Goal: Navigation & Orientation: Find specific page/section

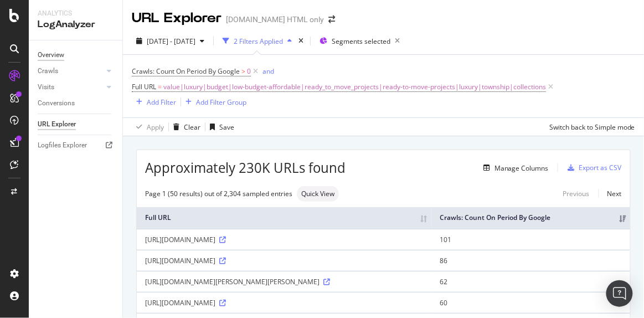
click at [61, 57] on div "Overview" at bounding box center [51, 55] width 27 height 12
click at [457, 29] on div "[DATE] - [DATE] 2 Filters Applied Segments selected Crawls: Count On Period By …" at bounding box center [383, 82] width 521 height 109
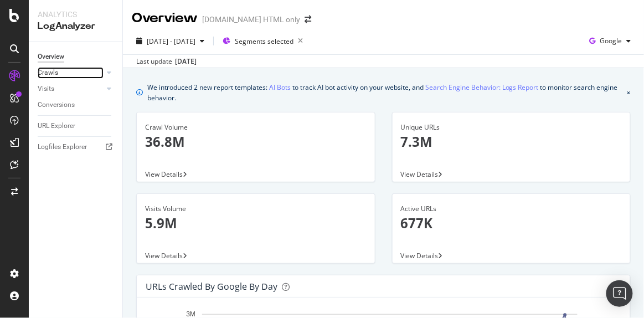
click at [64, 78] on link "Crawls" at bounding box center [71, 73] width 66 height 12
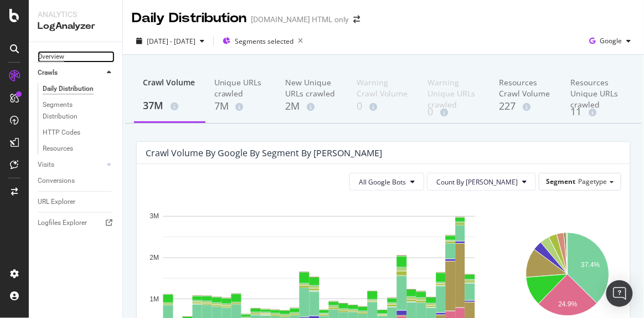
click at [63, 54] on div "Overview" at bounding box center [51, 57] width 27 height 12
